Goal: Task Accomplishment & Management: Complete application form

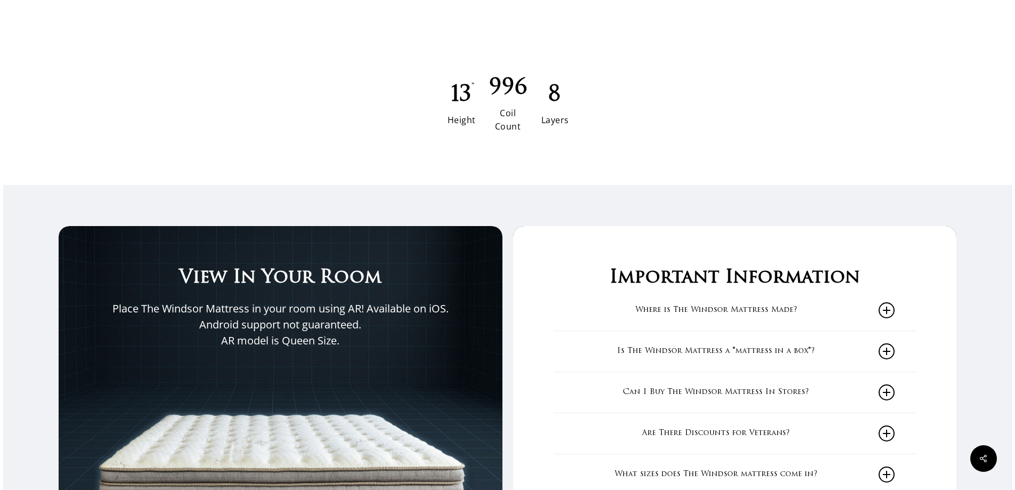
scroll to position [1598, 0]
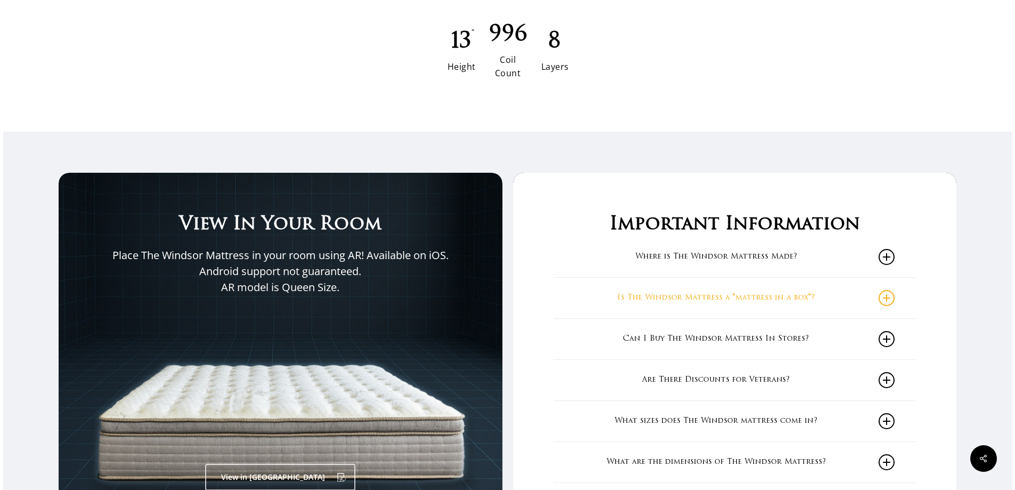
click at [890, 297] on icon at bounding box center [886, 298] width 16 height 16
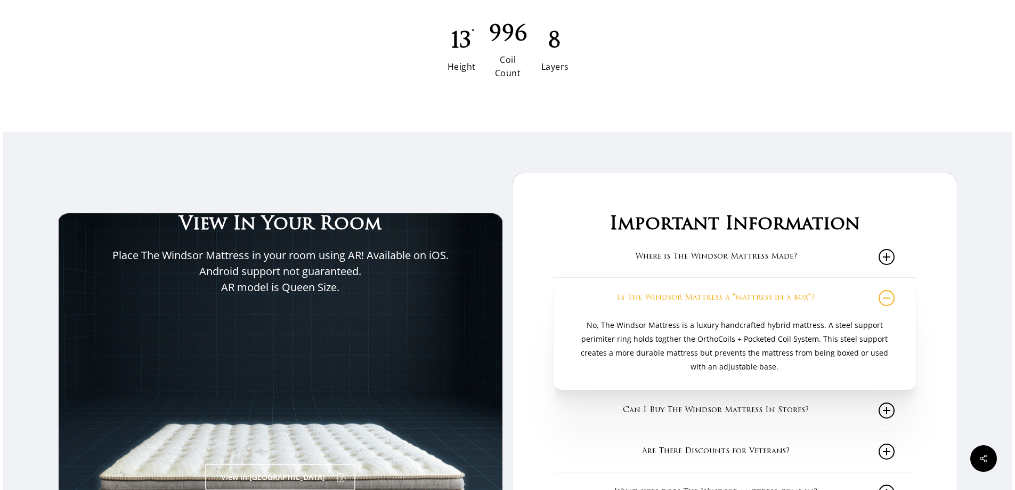
click at [886, 299] on icon at bounding box center [886, 298] width 16 height 16
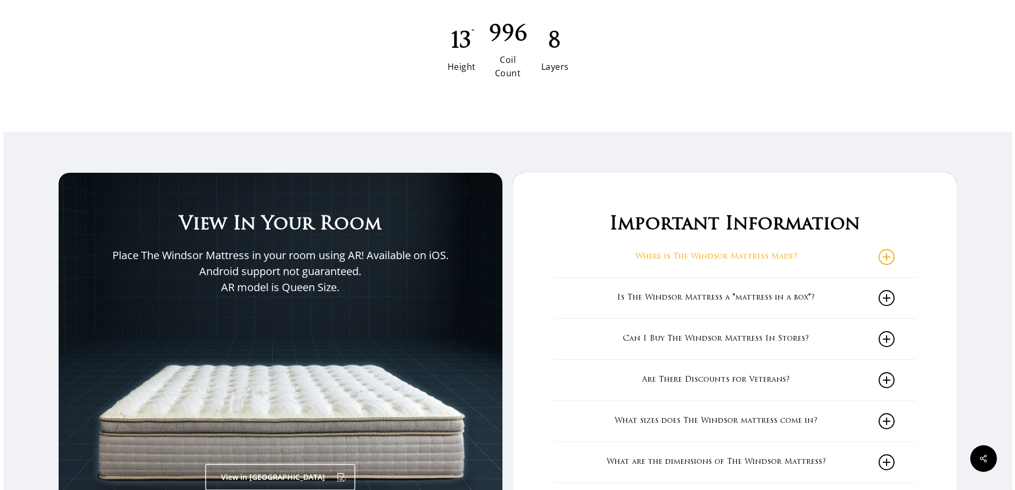
click at [891, 257] on icon at bounding box center [886, 257] width 16 height 16
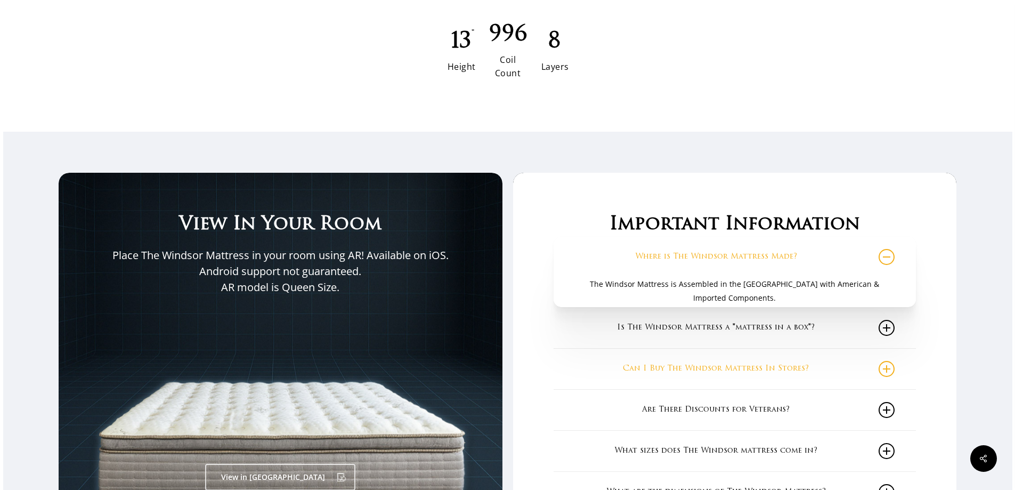
click at [893, 371] on icon at bounding box center [886, 369] width 16 height 16
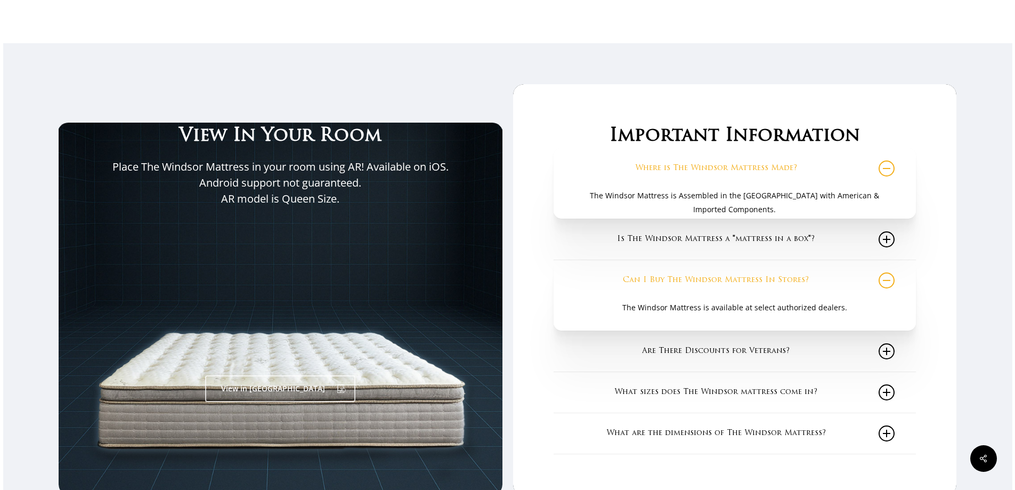
scroll to position [1705, 0]
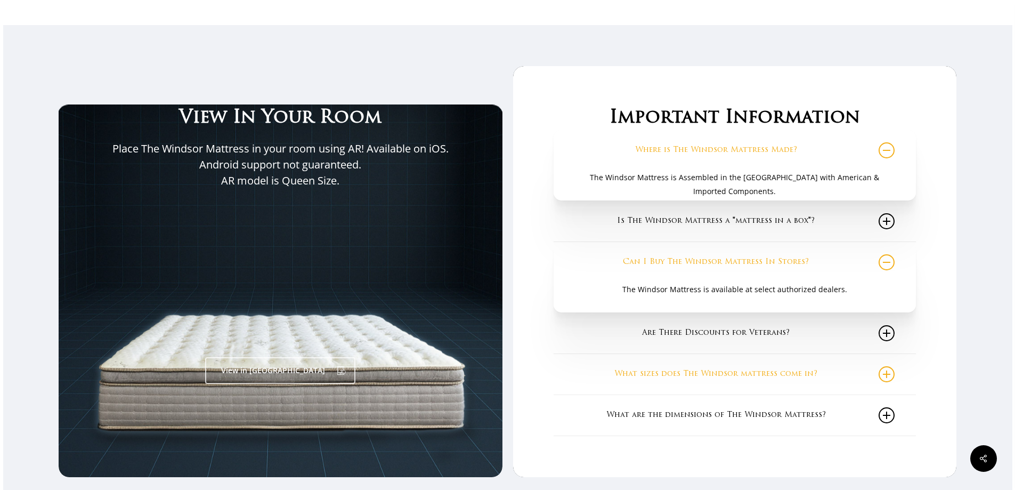
click at [892, 378] on icon at bounding box center [886, 374] width 16 height 16
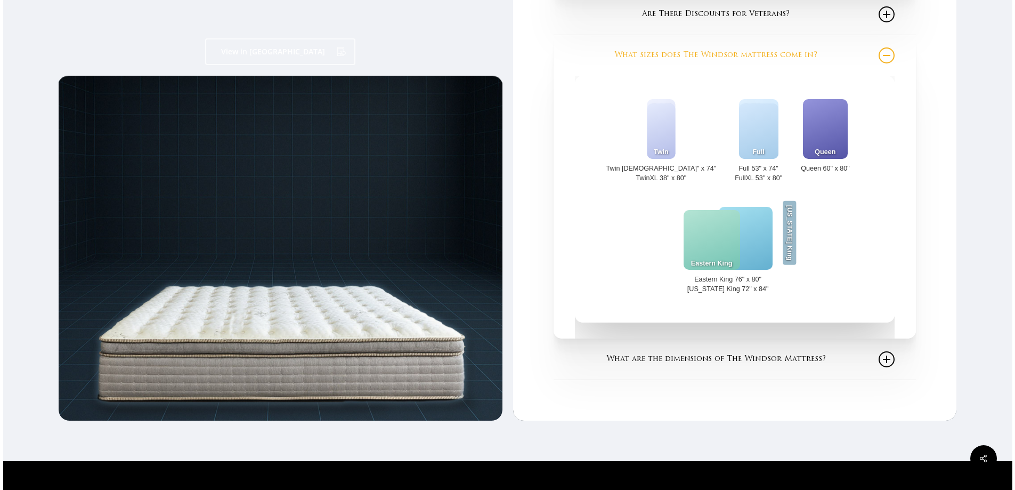
scroll to position [2024, 0]
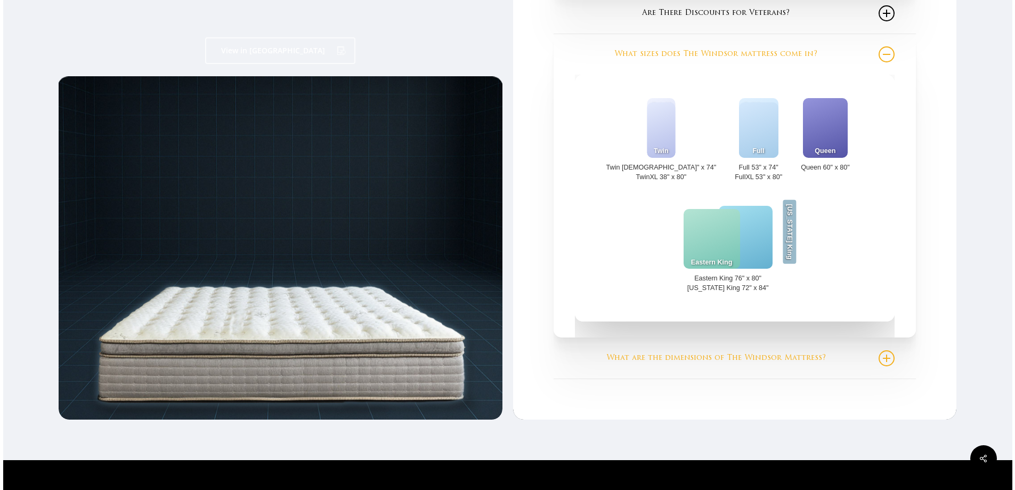
click at [890, 354] on icon at bounding box center [886, 358] width 16 height 16
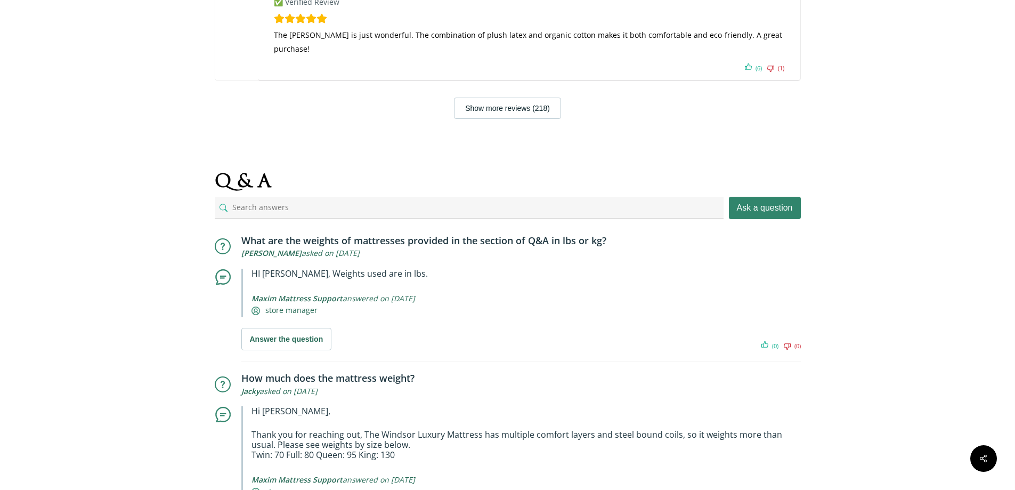
scroll to position [7564, 0]
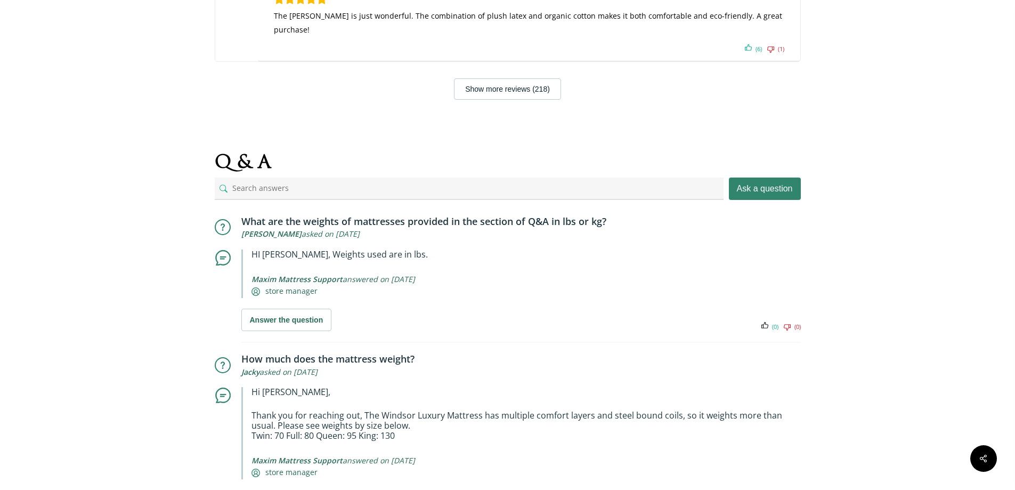
click at [764, 322] on icon at bounding box center [764, 326] width 7 height 9
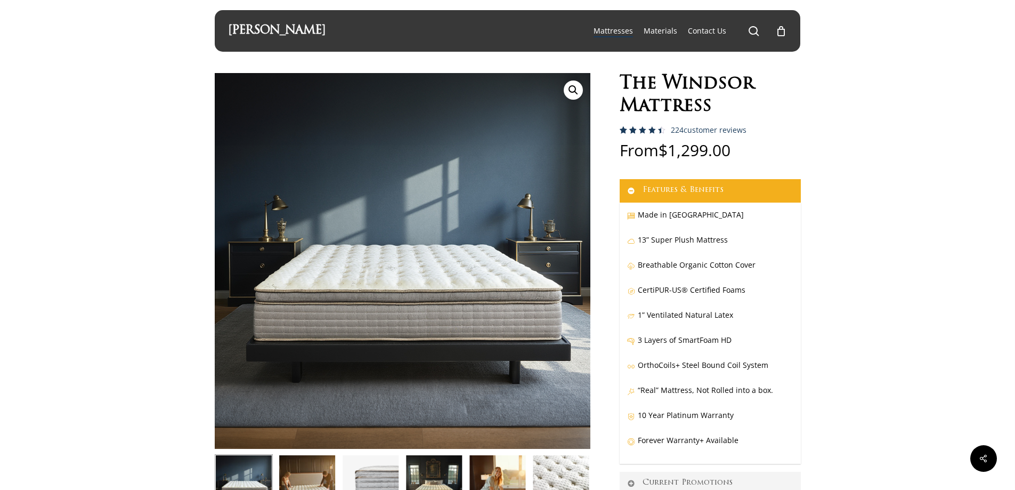
scroll to position [0, 0]
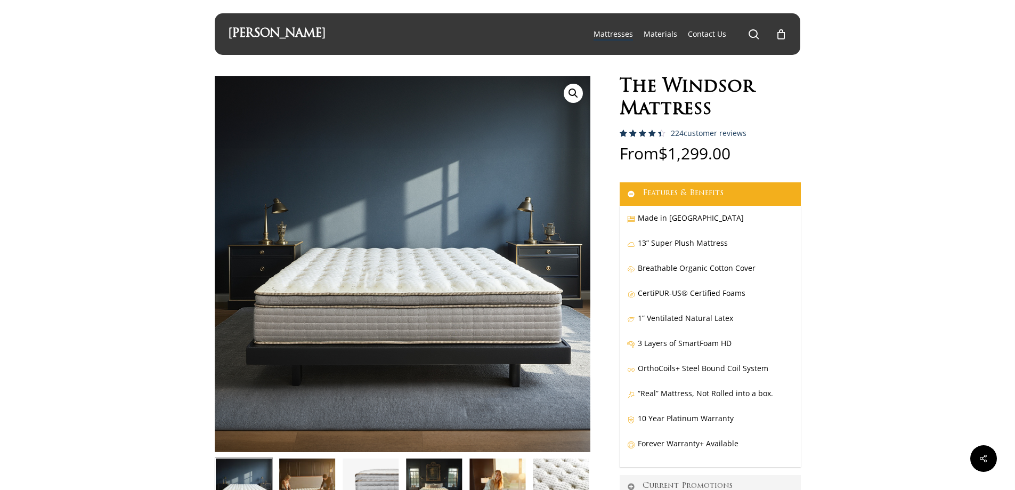
click at [631, 420] on icon at bounding box center [631, 418] width 8 height 7
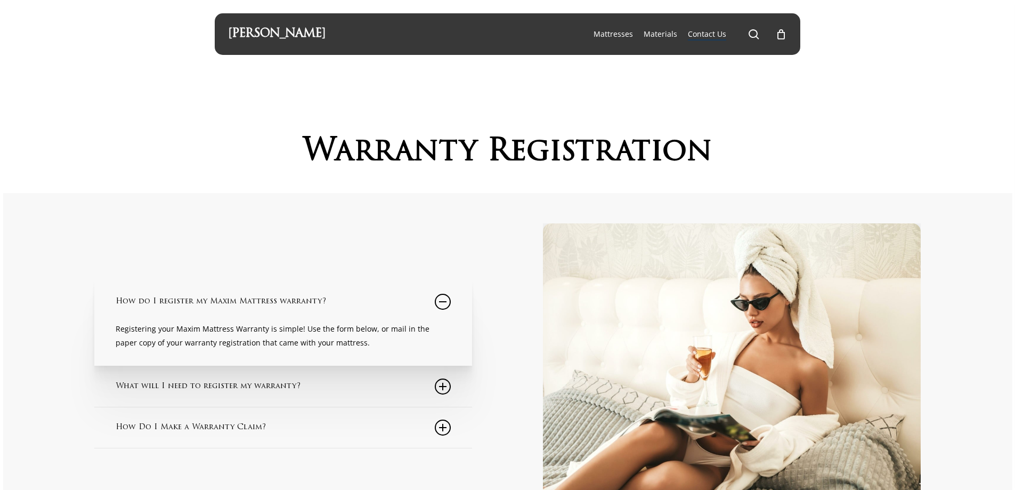
scroll to position [53, 0]
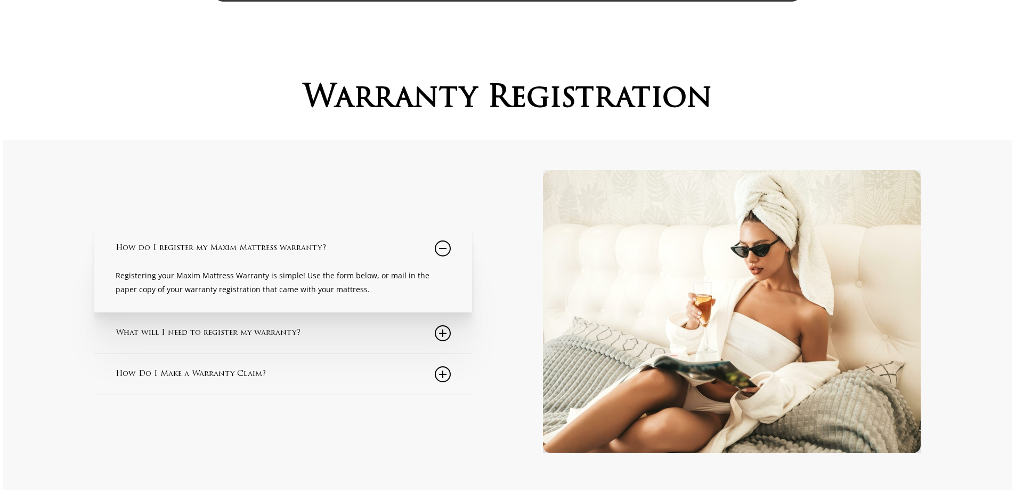
click at [442, 337] on icon at bounding box center [443, 333] width 16 height 16
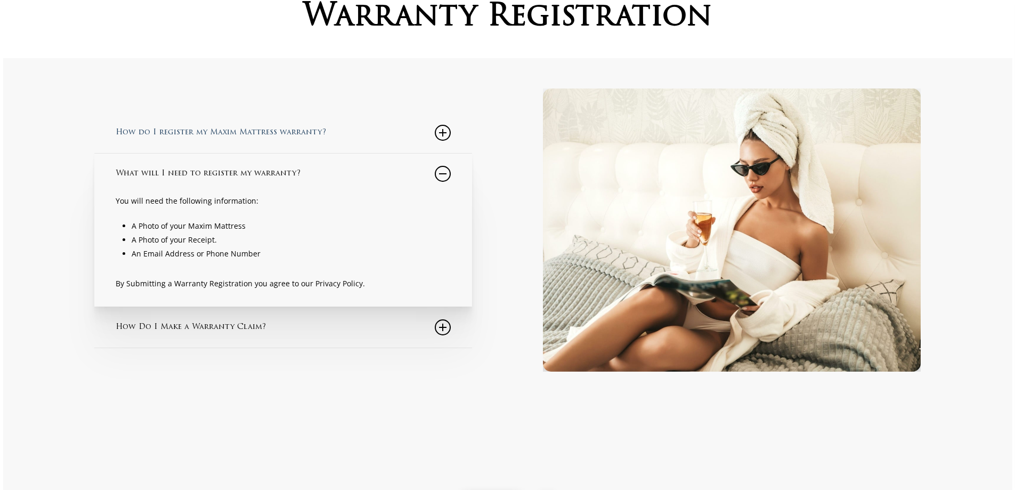
scroll to position [107, 0]
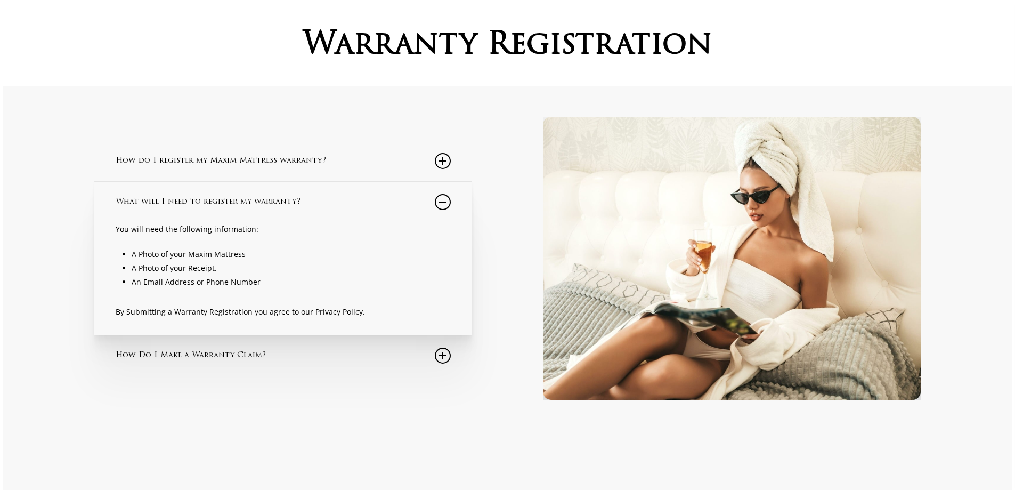
click at [443, 204] on icon at bounding box center [443, 202] width 16 height 16
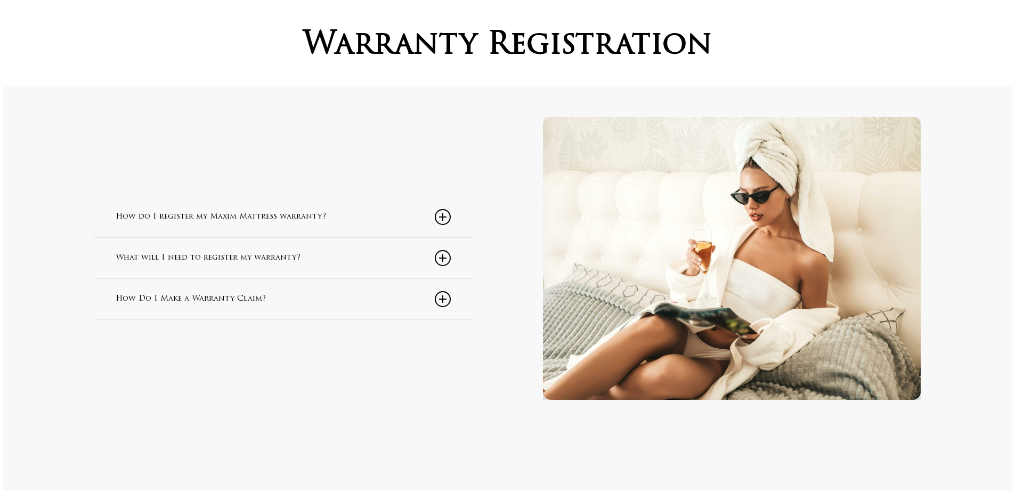
click at [439, 221] on icon at bounding box center [443, 217] width 16 height 16
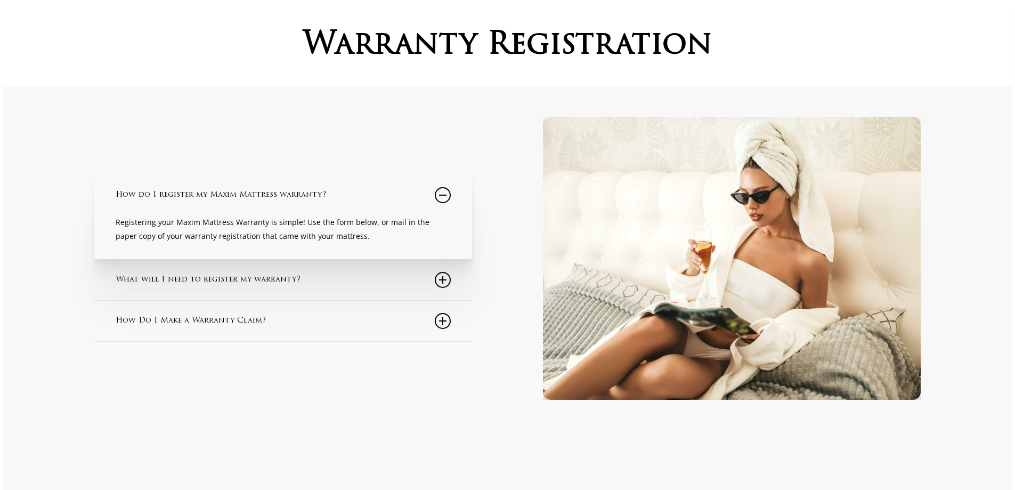
click at [442, 283] on icon at bounding box center [443, 280] width 16 height 16
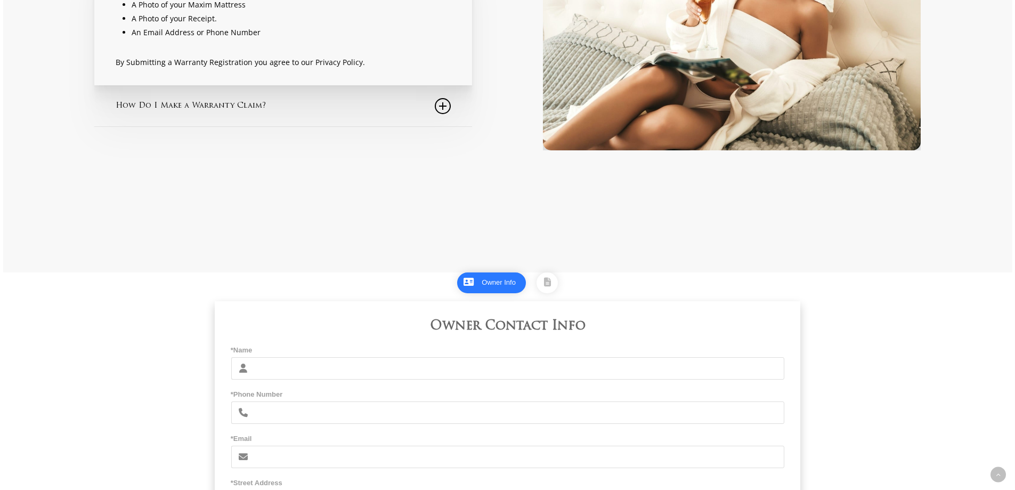
scroll to position [235, 0]
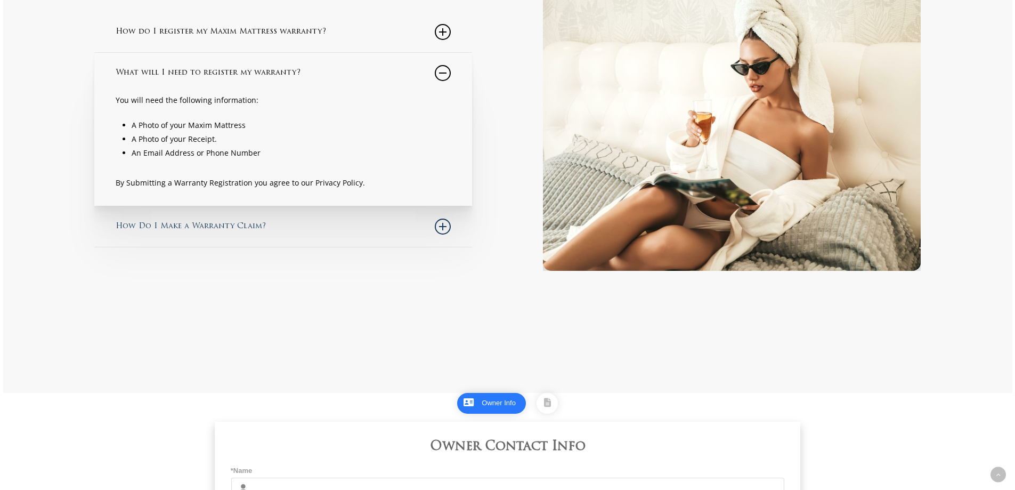
click at [444, 227] on icon at bounding box center [443, 226] width 16 height 16
